Goal: Navigation & Orientation: Go to known website

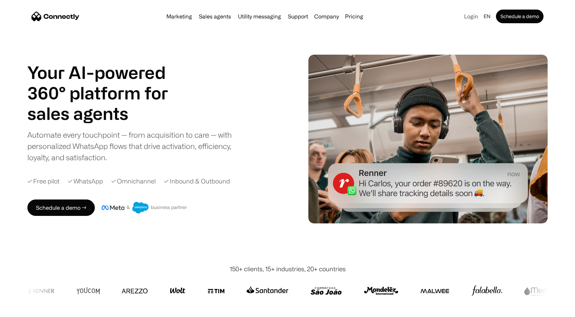
click at [474, 15] on link "Login" at bounding box center [470, 17] width 19 height 10
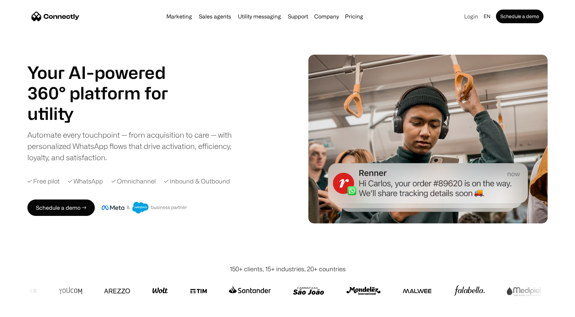
click at [476, 16] on link "Login" at bounding box center [470, 17] width 19 height 10
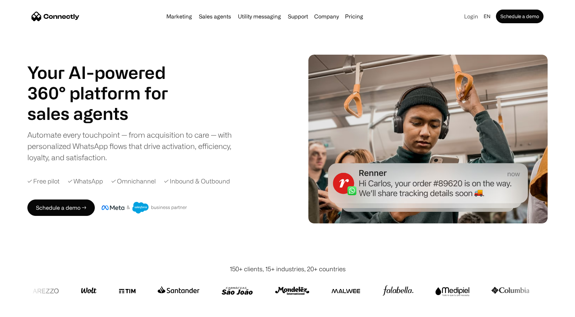
click at [468, 18] on link "Login" at bounding box center [470, 17] width 19 height 10
